Goal: Information Seeking & Learning: Learn about a topic

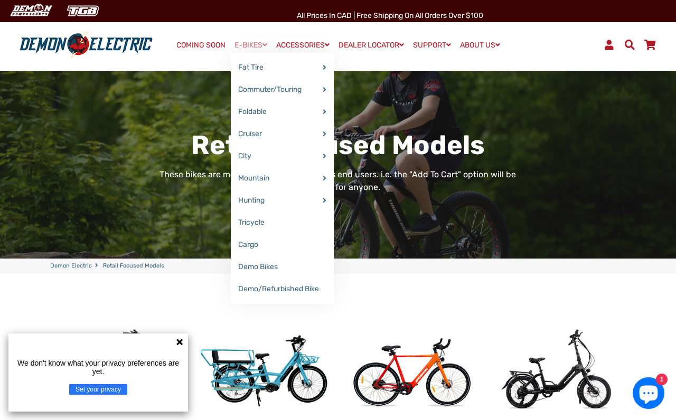
click at [243, 44] on link "E-BIKES" at bounding box center [251, 44] width 40 height 15
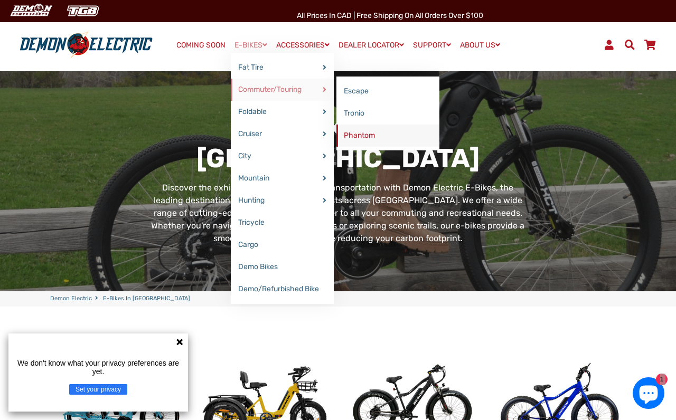
click at [347, 130] on link "Phantom" at bounding box center [387, 136] width 103 height 22
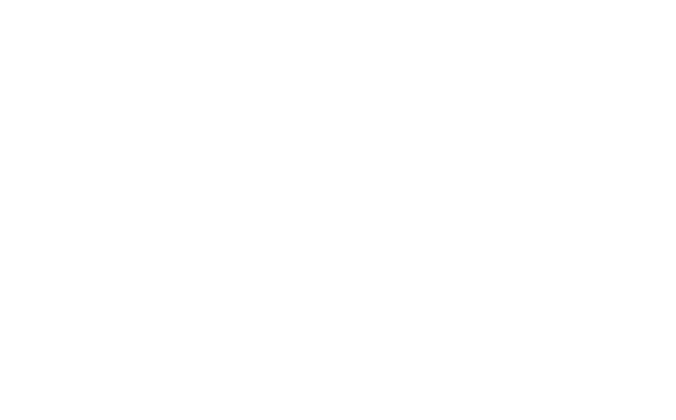
select select "******"
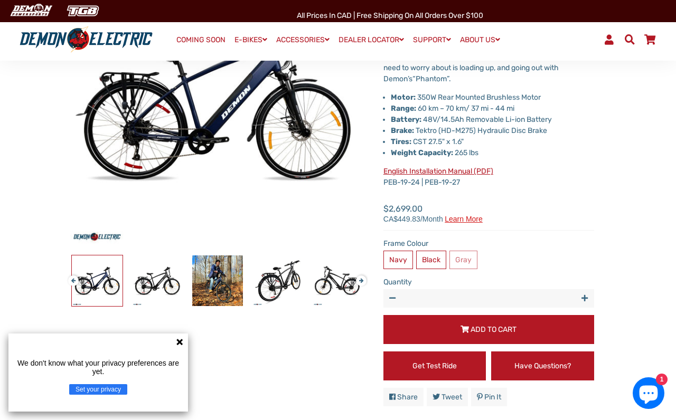
scroll to position [169, 0]
click at [470, 170] on link "English Installation Manual (PDF)" at bounding box center [438, 171] width 110 height 9
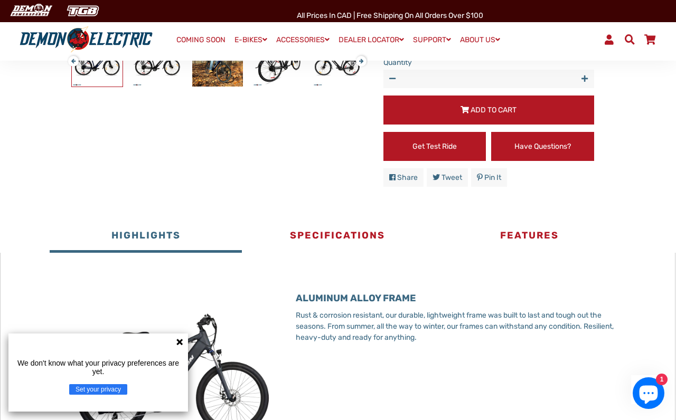
scroll to position [414, 0]
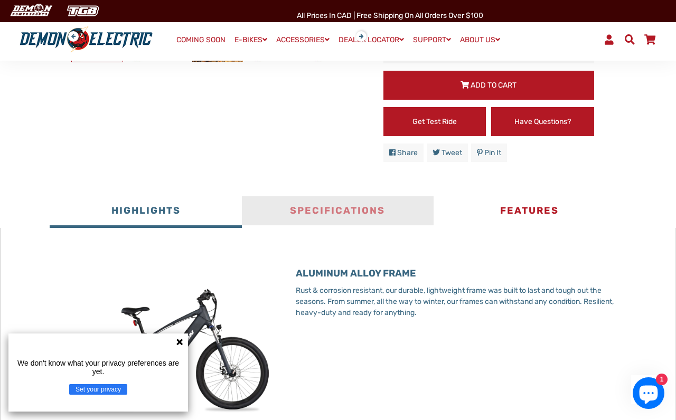
click at [373, 207] on button "Specifications" at bounding box center [338, 212] width 192 height 32
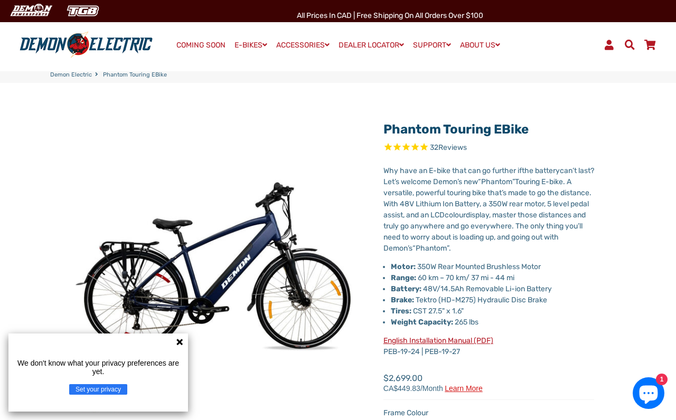
scroll to position [0, 0]
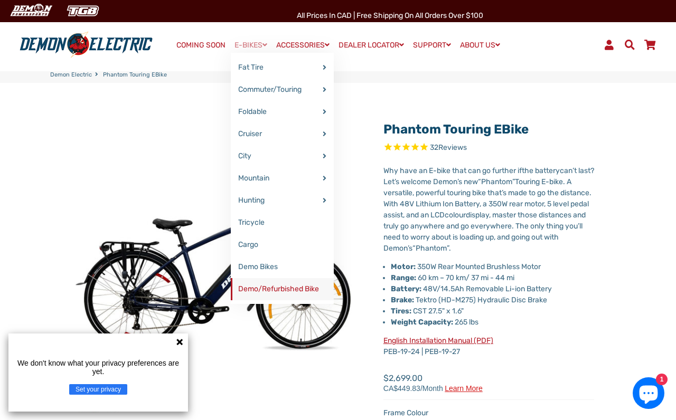
click at [299, 282] on link "Demo/Refurbished Bike" at bounding box center [282, 289] width 103 height 22
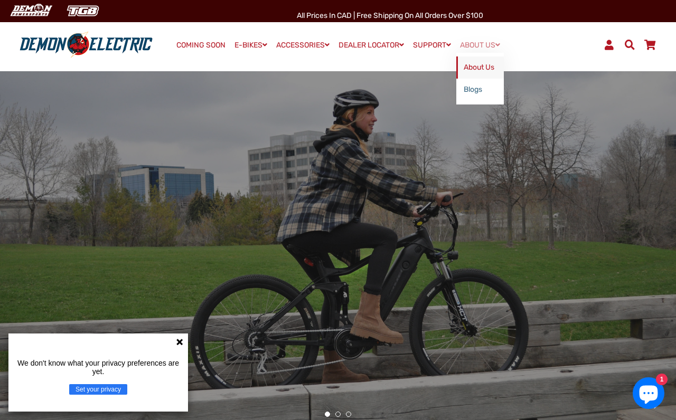
click at [469, 65] on link "About Us" at bounding box center [479, 67] width 47 height 22
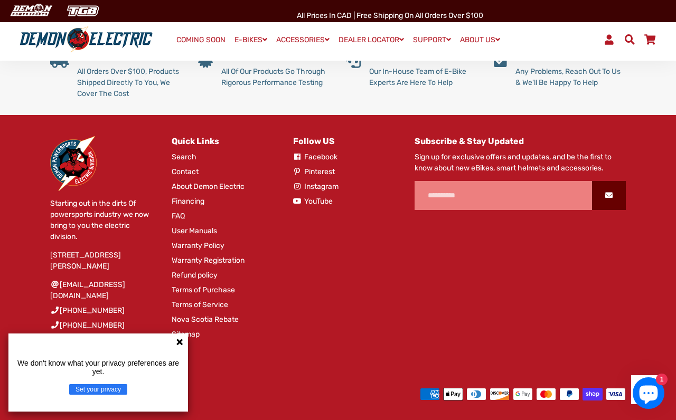
scroll to position [580, 0]
click at [213, 233] on link "User Manuals" at bounding box center [194, 230] width 45 height 11
click at [203, 280] on link "Refund policy" at bounding box center [195, 275] width 46 height 11
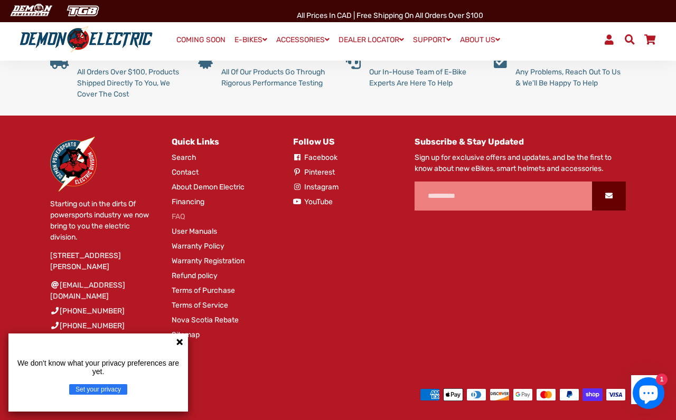
click at [182, 217] on link "FAQ" at bounding box center [178, 216] width 13 height 11
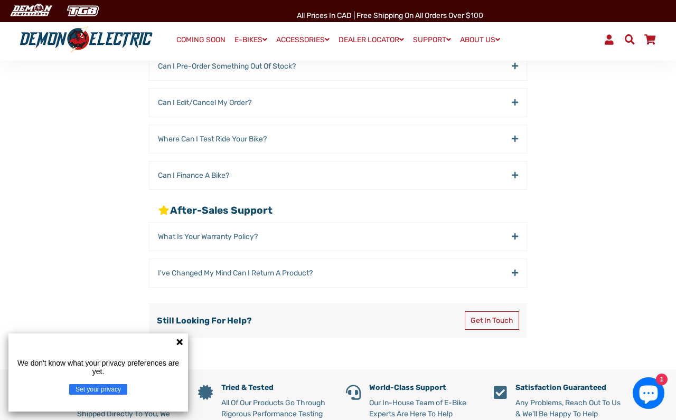
scroll to position [317, 0]
